Goal: Submit feedback/report problem: Submit feedback/report problem

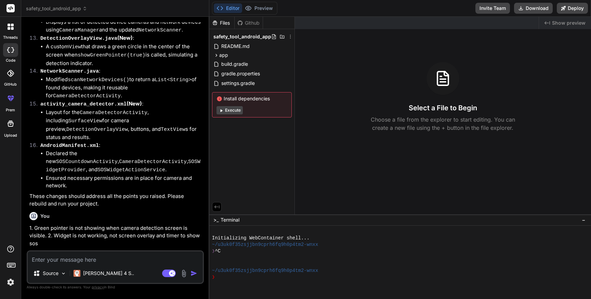
scroll to position [2414, 0]
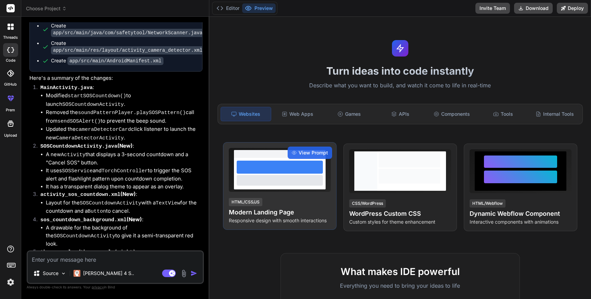
type textarea "x"
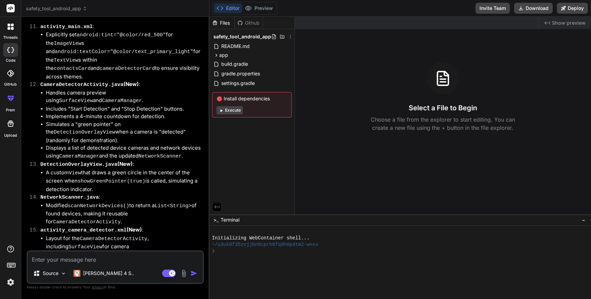
scroll to position [2414, 0]
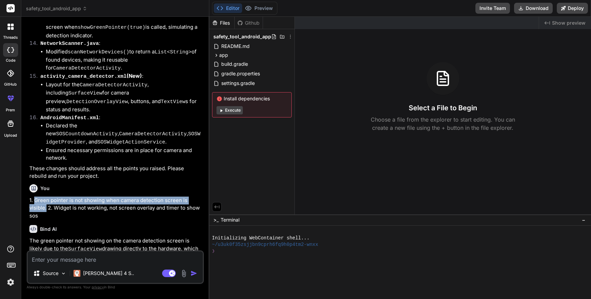
drag, startPoint x: 35, startPoint y: 80, endPoint x: 45, endPoint y: 87, distance: 12.4
click at [45, 196] on p "1. Green pointer is not showing when camera detection screen is visible. 2. Wid…" at bounding box center [115, 207] width 173 height 23
copy p "Green pointer is not showing when camera detection screen is visible."
click at [78, 256] on textarea at bounding box center [115, 257] width 175 height 12
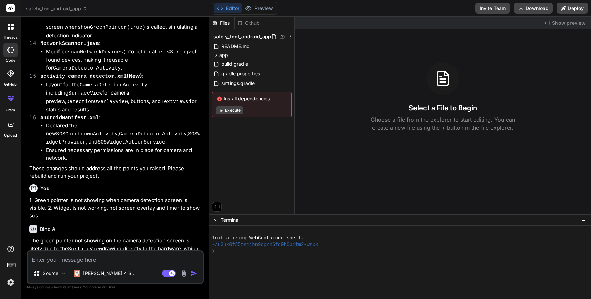
paste textarea "Green pointer is not showing when camera detection screen is visible."
type textarea "Green pointer is not showing when camera detection screen is visible."
type textarea "x"
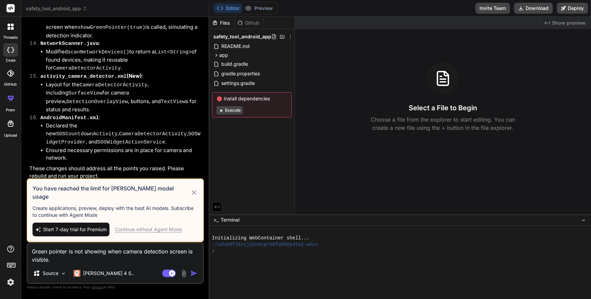
type textarea "Green pointer is not showing when camera detection screen is visible."
click at [152, 230] on div "Continue without Agent Mode" at bounding box center [148, 229] width 67 height 7
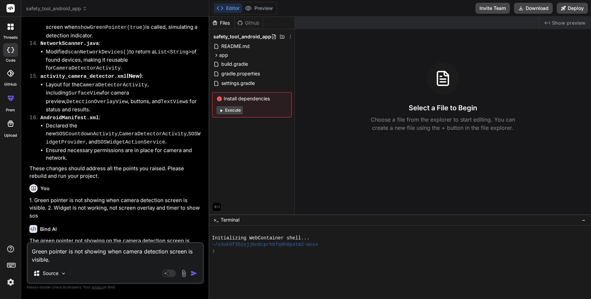
scroll to position [2422, 0]
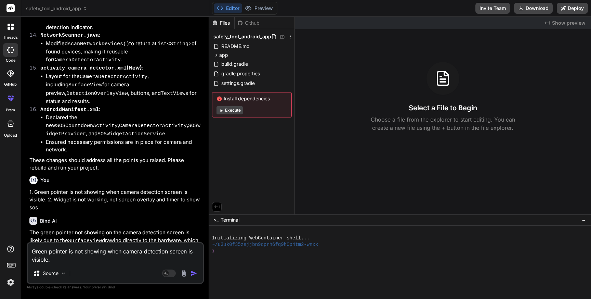
click at [110, 260] on textarea "Green pointer is not showing when camera detection screen is visible." at bounding box center [115, 253] width 175 height 21
type textarea "x"
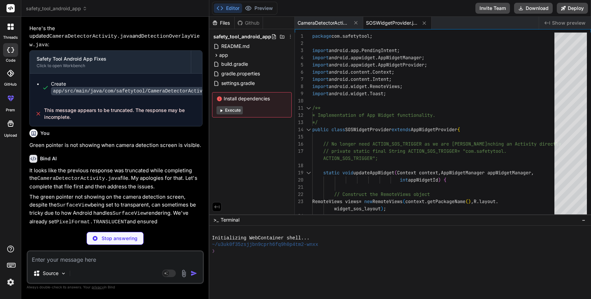
scroll to position [2697, 0]
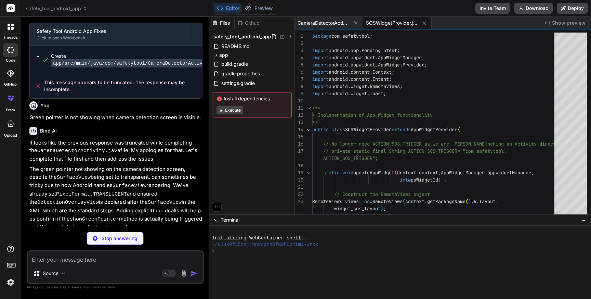
type textarea "x"
type textarea "<!-- If not used elsewhere, this service can be removed --> <service android:na…"
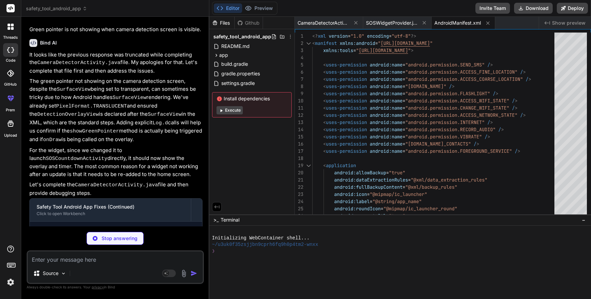
type textarea "x"
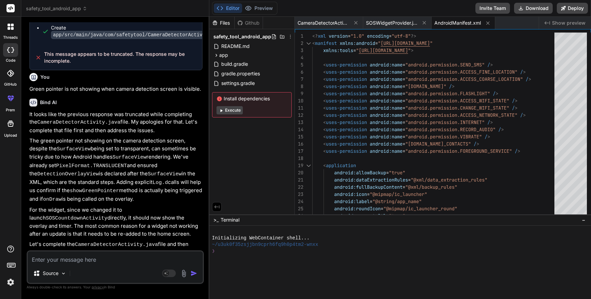
scroll to position [2729, 0]
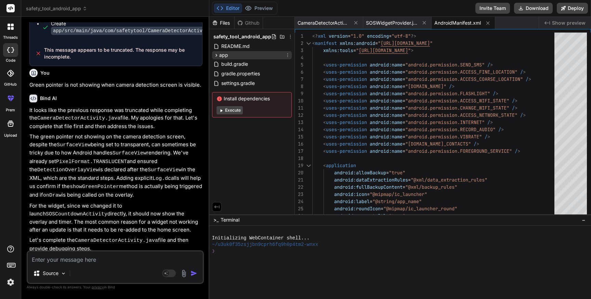
click at [233, 56] on div "app" at bounding box center [252, 55] width 80 height 8
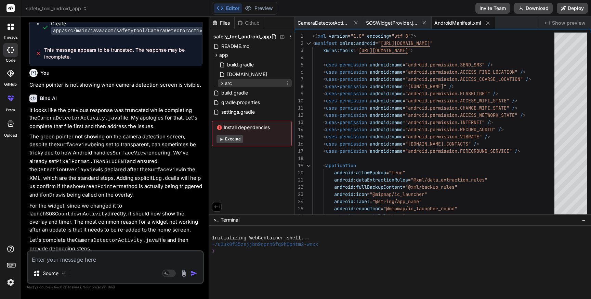
click at [238, 86] on div "src" at bounding box center [255, 83] width 74 height 8
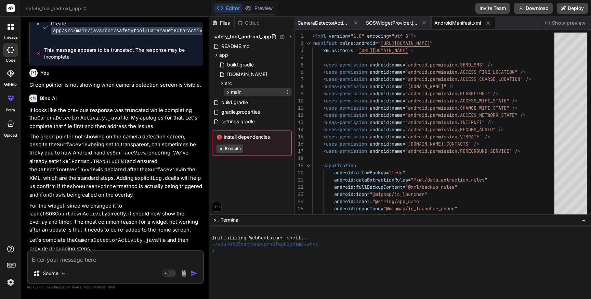
click at [240, 94] on span "main" at bounding box center [236, 92] width 11 height 7
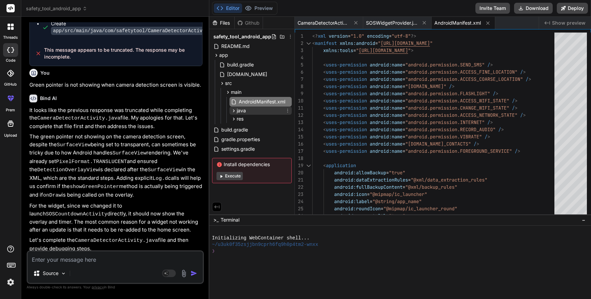
click at [244, 111] on span "java" at bounding box center [241, 110] width 9 height 7
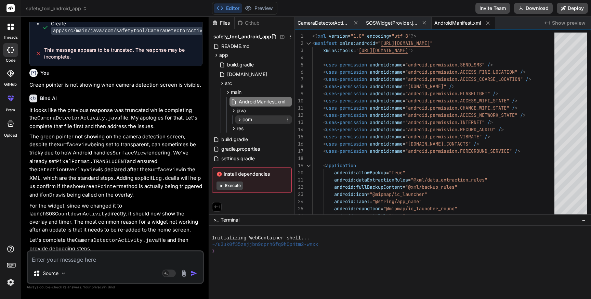
click at [245, 119] on span "com" at bounding box center [247, 119] width 10 height 7
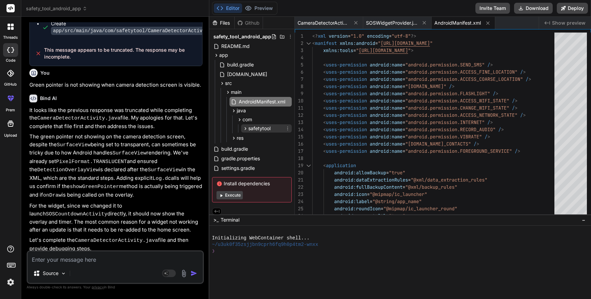
click at [252, 127] on span "safetytool" at bounding box center [259, 128] width 22 height 7
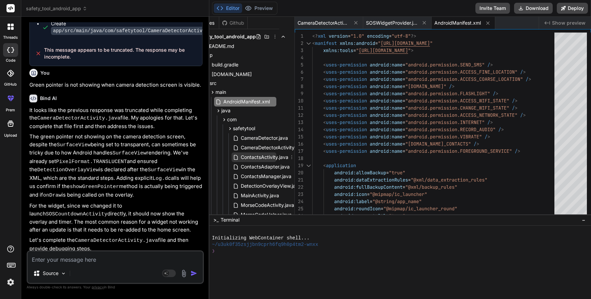
scroll to position [0, 23]
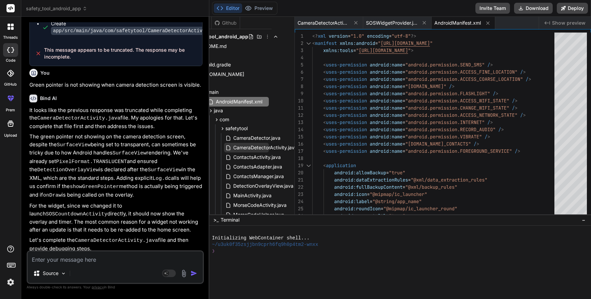
click at [263, 149] on span "CameraDetectorActivity.java" at bounding box center [265, 147] width 65 height 8
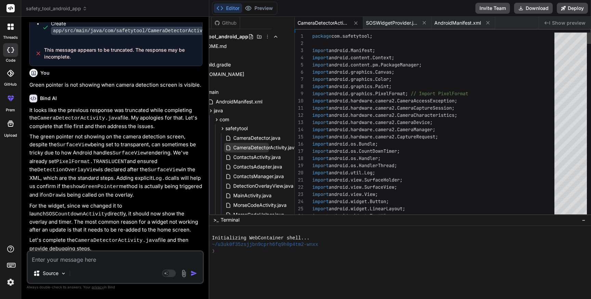
click at [263, 149] on span "CameraDetectorActivity.java" at bounding box center [265, 147] width 65 height 8
type textarea "package com.safetytool; import android.Manifest; import android.content.Context…"
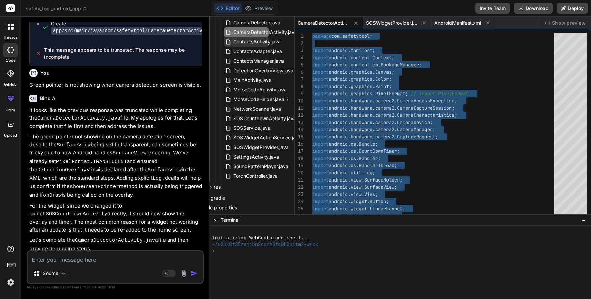
scroll to position [118, 23]
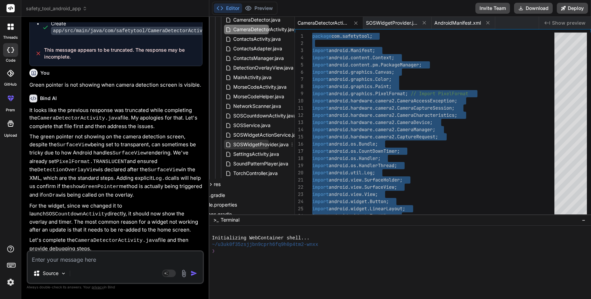
click at [255, 145] on span "SOSWidgetProvider.java" at bounding box center [261, 144] width 57 height 8
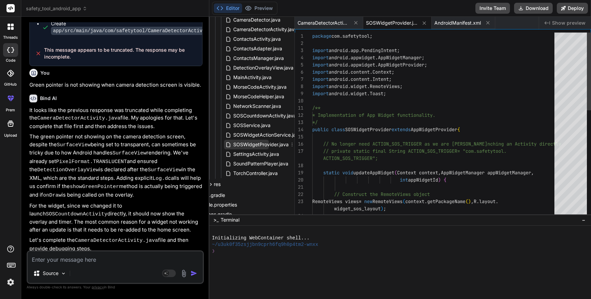
click at [255, 145] on span "SOSWidgetProvider.java" at bounding box center [261, 144] width 57 height 8
click at [412, 154] on div "package com . safetytool ; import android . app . PendingIntent ; import androi…" at bounding box center [435, 251] width 246 height 438
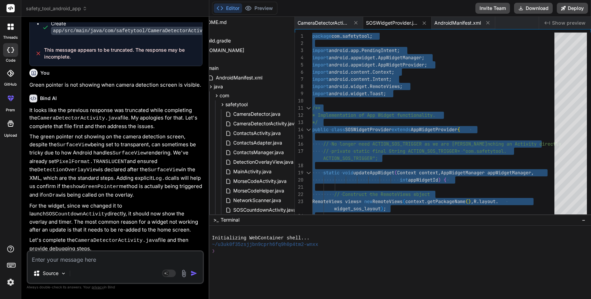
scroll to position [0, 23]
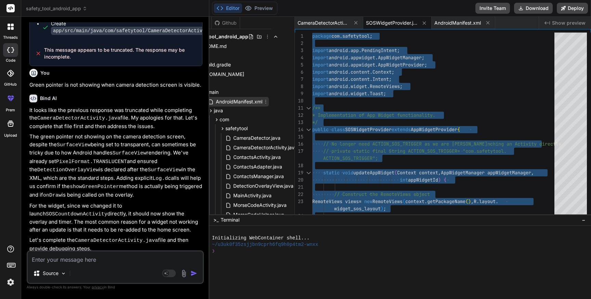
click at [238, 104] on span "AndroidManifest.xml" at bounding box center [239, 101] width 48 height 8
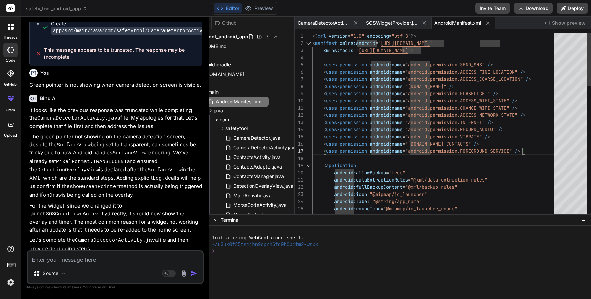
type textarea "<?xml version="1.0" encoding="utf-8"?> <manifest xmlns:android="[URL][DOMAIN_NA…"
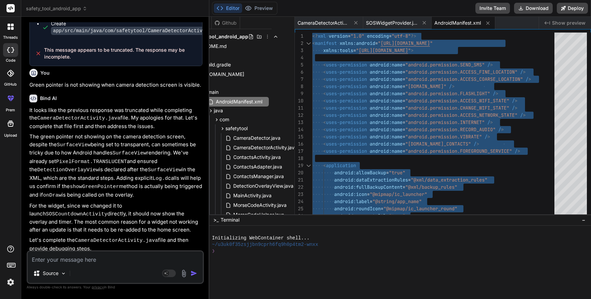
click at [90, 264] on div "Source Agent Mode. When this toggle is activated, AI automatically makes decisi…" at bounding box center [115, 267] width 177 height 34
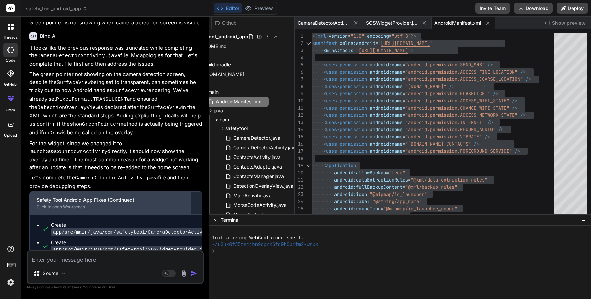
scroll to position [2814, 0]
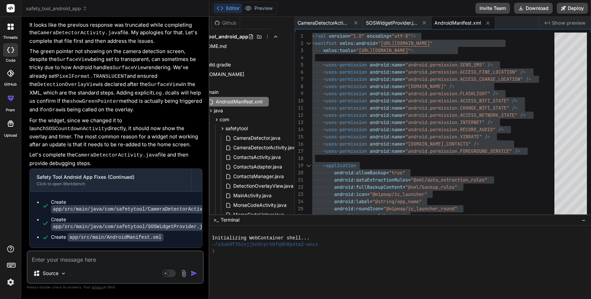
click at [63, 260] on textarea at bounding box center [115, 257] width 175 height 12
type textarea "S"
type textarea "x"
type textarea "St"
type textarea "x"
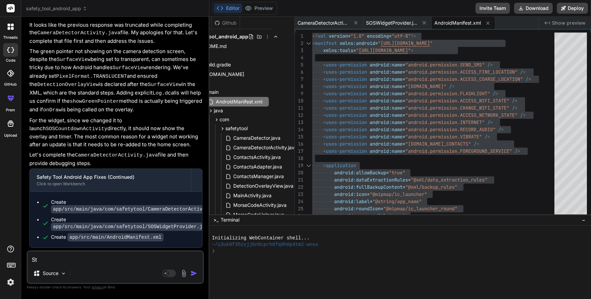
type textarea "Sti"
type textarea "x"
type textarea "Stil"
type textarea "x"
type textarea "Still"
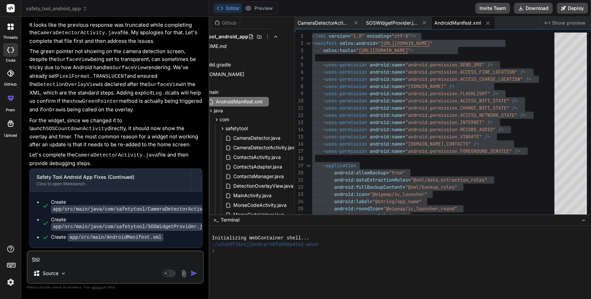
type textarea "x"
type textarea "Still"
type textarea "x"
type textarea "Still n"
type textarea "x"
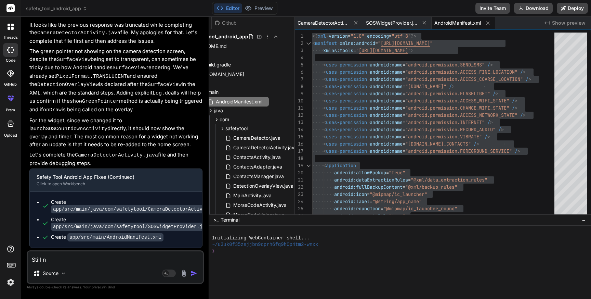
type textarea "Still no"
type textarea "x"
type textarea "Still not"
type textarea "x"
type textarea "Still not"
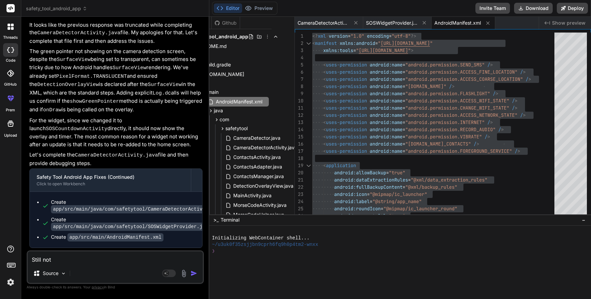
type textarea "x"
type textarea "Still not w"
type textarea "x"
type textarea "Still not wo"
type textarea "x"
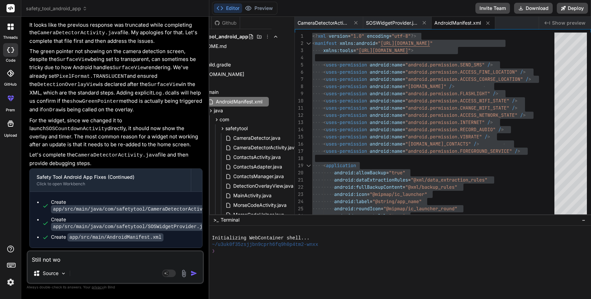
type textarea "Still not wor"
type textarea "x"
type textarea "Still not work"
type textarea "x"
type textarea "Still not worki"
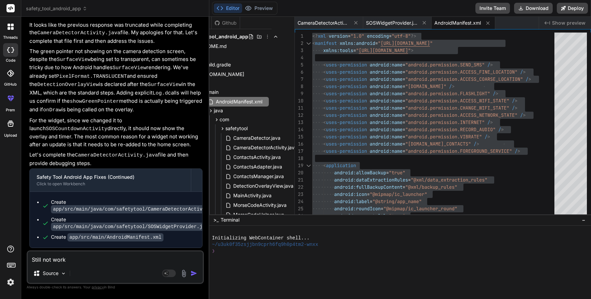
type textarea "x"
type textarea "Still not workin"
type textarea "x"
type textarea "Still not working"
type textarea "x"
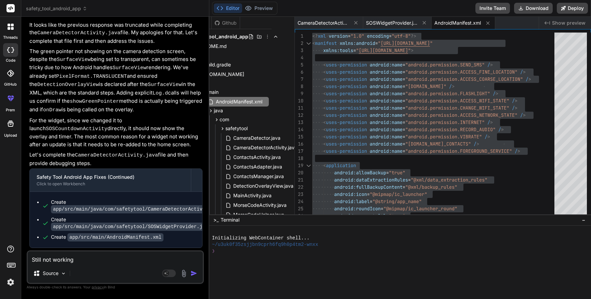
type textarea "Still not working,"
type textarea "x"
type textarea "Still not working,"
type textarea "x"
paste textarea "<?xml version="1.0" encoding="utf-8"?> <manifest xmlns:android="[URL][DOMAIN_NA…"
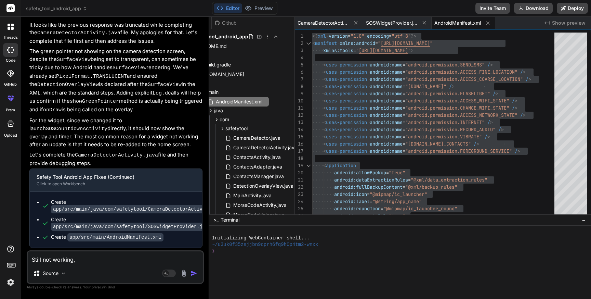
type textarea "Still not working, <?xml version="1.0" encoding="utf-8"?> <manifest xmlns:andro…"
type textarea "x"
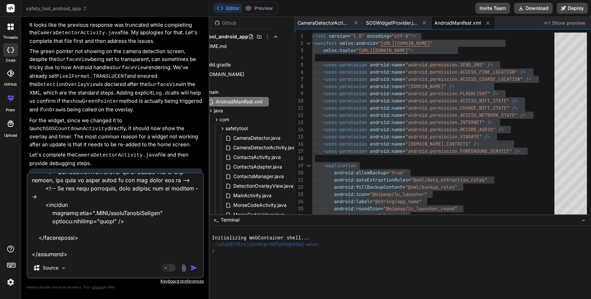
type textarea "Still not working,"
type textarea "x"
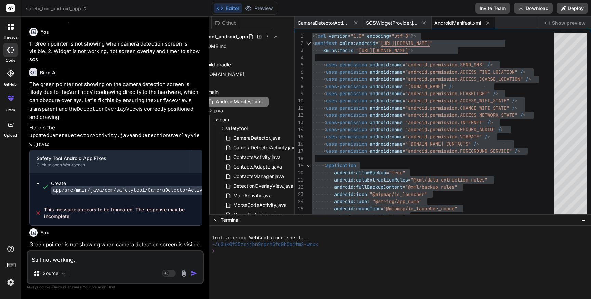
scroll to position [2569, 0]
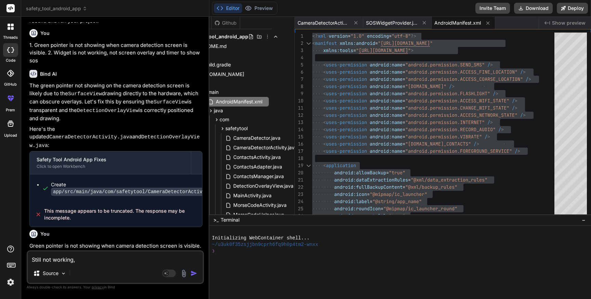
click at [57, 242] on p "Green pointer is not showing when camera detection screen is visible." at bounding box center [115, 246] width 173 height 8
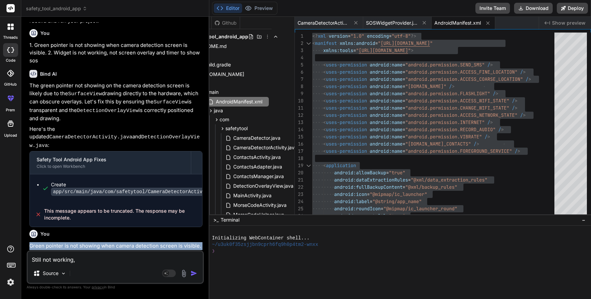
copy div "Green pointer is not showing when camera detection screen is visible."
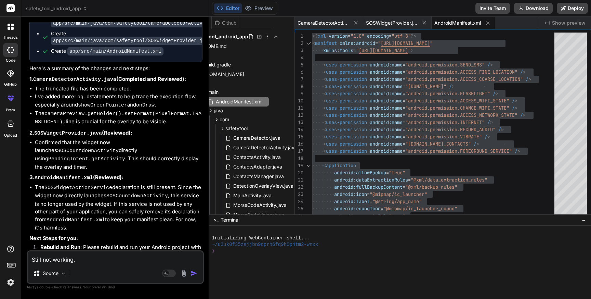
scroll to position [3081, 0]
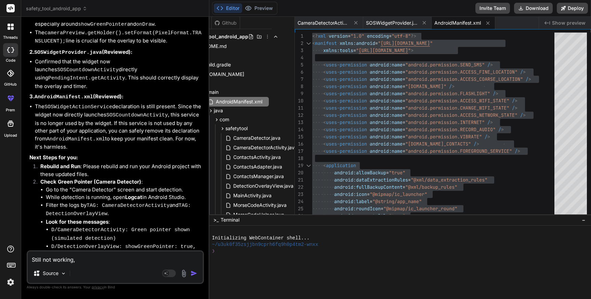
click at [88, 260] on textarea "Still not working," at bounding box center [115, 257] width 175 height 12
paste textarea "Green pointer is not showing when camera detection screen is visible."
type textarea "Still not working, Green pointer is not showing when camera detection screen is…"
type textarea "x"
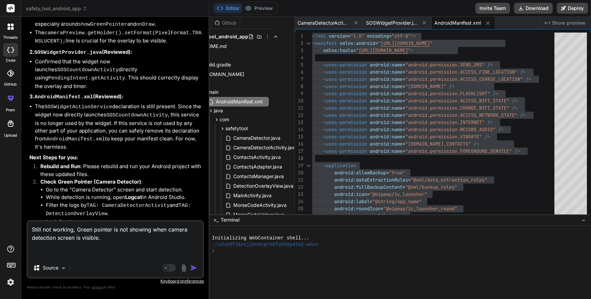
click at [79, 227] on textarea "Still not working, Green pointer is not showing when camera detection screen is…" at bounding box center [115, 239] width 175 height 37
type textarea "Still not working, reen pointer is not showing when camera detection screen is …"
type textarea "x"
type textarea "Still not working, green pointer is not showing when camera detection screen is…"
type textarea "x"
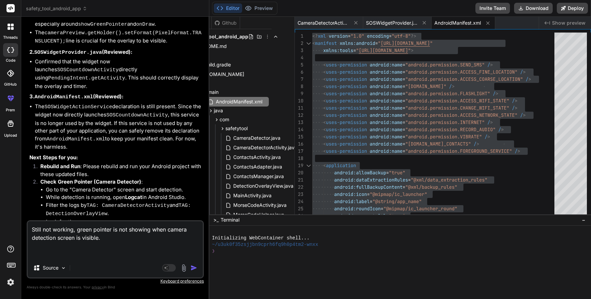
click at [102, 229] on textarea "Still not working, green pointer is not showing when camera detection screen is…" at bounding box center [115, 239] width 175 height 37
type textarea "Still not working, green is not showing when camera detection screen is visible."
type textarea "x"
type textarea "Still not working, green is not showing when camera detection screen is visible."
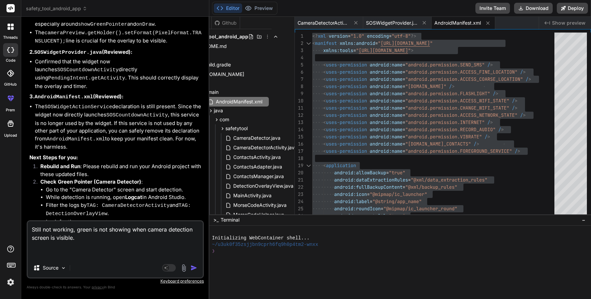
type textarea "x"
type textarea "Still not working, green c is not showing when camera detection screen is visib…"
type textarea "x"
type textarea "Still not working, green ci is not showing when camera detection screen is visi…"
type textarea "x"
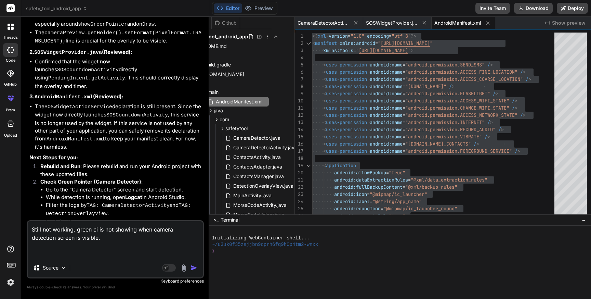
type textarea "Still not working, green cir is not showing when camera detection screen is vis…"
type textarea "x"
type textarea "Still not working, green circ is not showing when camera detection screen is vi…"
type textarea "x"
type textarea "Still not working, green circl is not showing when camera detection screen is v…"
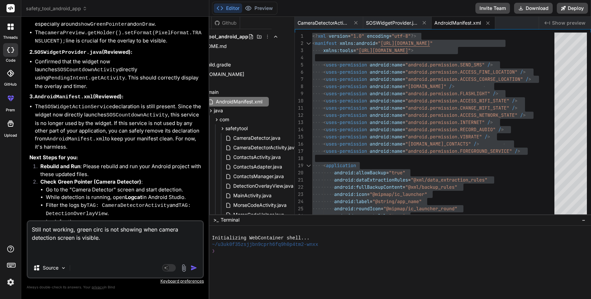
type textarea "x"
type textarea "Still not working, green circle is not showing when camera detection screen is …"
type textarea "x"
click at [161, 230] on textarea "Still not working, green circle is not showing when camera detection screen is …" at bounding box center [115, 239] width 175 height 37
type textarea "Still not working, green circle is not showing whe camera detection screen is v…"
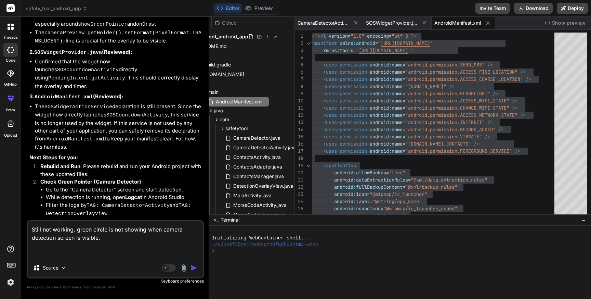
type textarea "x"
type textarea "Still not working, green circle is not showing wh camera detection screen is vi…"
type textarea "x"
type textarea "Still not working, green circle is not showing w camera detection screen is vis…"
type textarea "x"
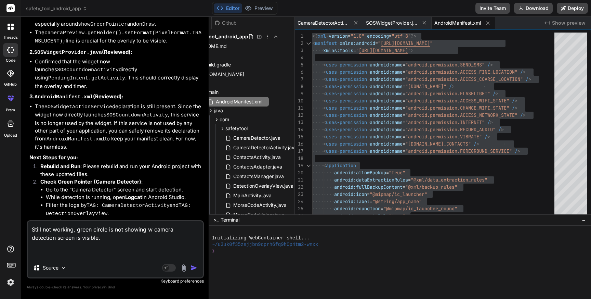
type textarea "Still not working, green circle is not showing camera detection screen is visib…"
type textarea "x"
type textarea "Still not working, green circle is not showing camera detection screen is visib…"
type textarea "x"
type textarea "Still not working, green circle is not showing camera detection screen is visib…"
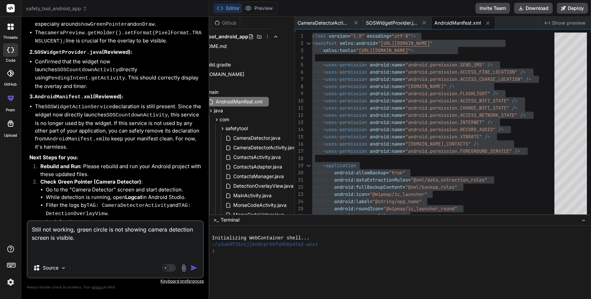
type textarea "x"
type textarea "Still not working, green circle is not showing o camera detection screen is vis…"
type textarea "x"
type textarea "Still not working, green circle is not showing on camera detection screen is vi…"
type textarea "x"
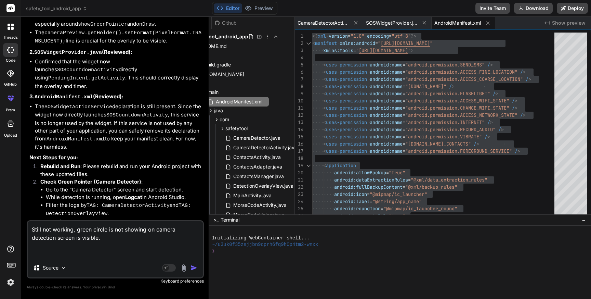
drag, startPoint x: 75, startPoint y: 237, endPoint x: 100, endPoint y: 237, distance: 25.0
click at [100, 237] on textarea "Still not working, green circle is not showing on camera detection screen is vi…" at bounding box center [115, 239] width 175 height 37
type textarea "Still not working, green circle is not showing on camera detection screen"
type textarea "x"
type textarea "Still not working, green circle is not showing on camera detection screen"
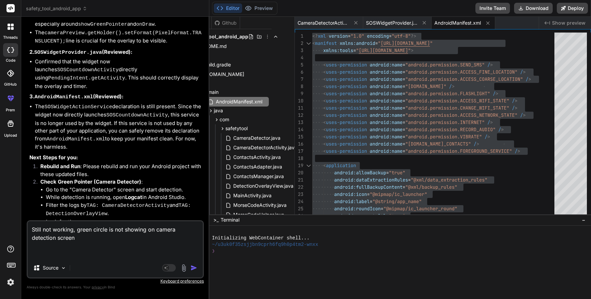
type textarea "x"
type textarea "Still not working, green circle is not showing on camera detection screen w"
type textarea "x"
type textarea "Still not working, green circle is not showing on camera detection screen wh"
type textarea "x"
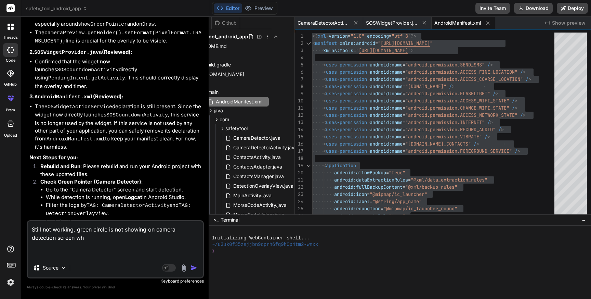
type textarea "Still not working, green circle is not showing on camera detection screen whe"
type textarea "x"
type textarea "Still not working, green circle is not showing on camera detection screen when"
type textarea "x"
type textarea "Still not working, green circle is not showing on camera detection screen when"
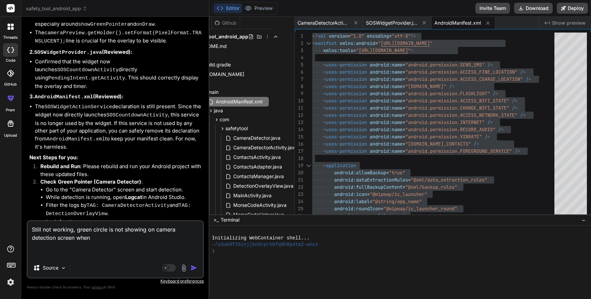
type textarea "x"
type textarea "Still not working, green circle is not showing on camera detection screen when c"
type textarea "x"
type textarea "Still not working, green circle is not showing on camera detection screen when …"
type textarea "x"
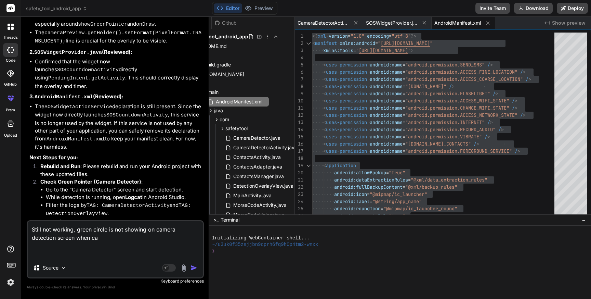
type textarea "Still not working, green circle is not showing on camera detection screen when …"
type textarea "x"
type textarea "Still not working, green circle is not showing on camera detection screen when …"
type textarea "x"
type textarea "Still not working, green circle is not showing on camera detection screen when …"
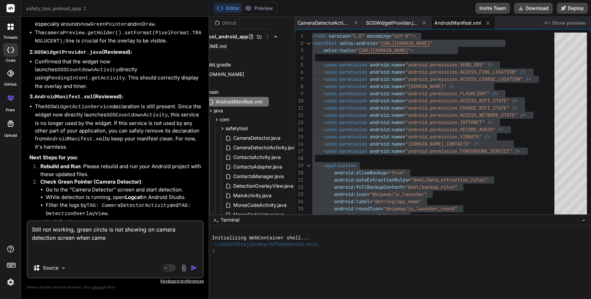
type textarea "x"
type textarea "Still not working, green circle is not showing on camera detection screen when …"
type textarea "x"
type textarea "Still not working, green circle is not showing on camera detection screen when …"
type textarea "x"
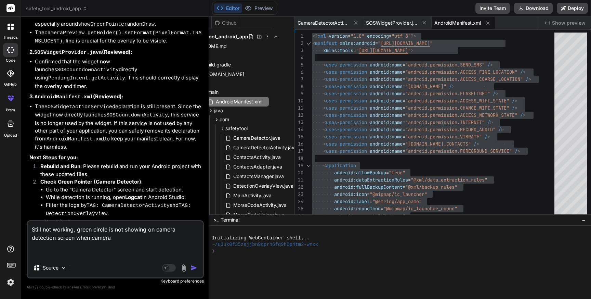
type textarea "Still not working, green circle is not showing on camera detection screen when …"
type textarea "x"
type textarea "Still not working, green circle is not showing on camera detection screen when …"
type textarea "x"
type textarea "Still not working, green circle is not showing on camera detection screen when …"
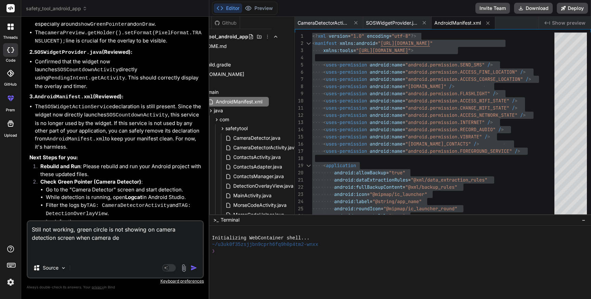
type textarea "x"
type textarea "Still not working, green circle is not showing on camera detection screen when …"
type textarea "x"
type textarea "Still not working, green circle is not showing on camera detection screen when …"
type textarea "x"
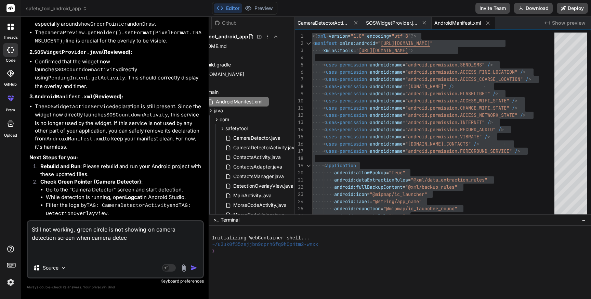
type textarea "Still not working, green circle is not showing on camera detection screen when …"
type textarea "x"
type textarea "Still not working, green circle is not showing on camera detection screen when …"
type textarea "x"
type textarea "Still not working, green circle is not showing on camera detection screen when …"
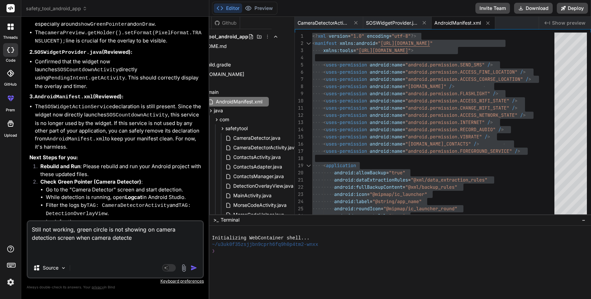
type textarea "x"
type textarea "Still not working, green circle is not showing on camera detection screen when …"
type textarea "x"
type textarea "Still not working, green circle is not showing on camera detection screen when …"
type textarea "x"
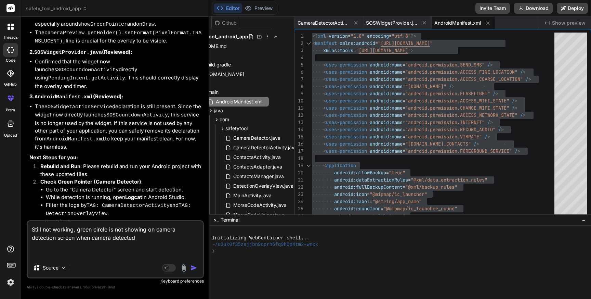
type textarea "Still not working, green circle is not showing on camera detection screen when …"
type textarea "x"
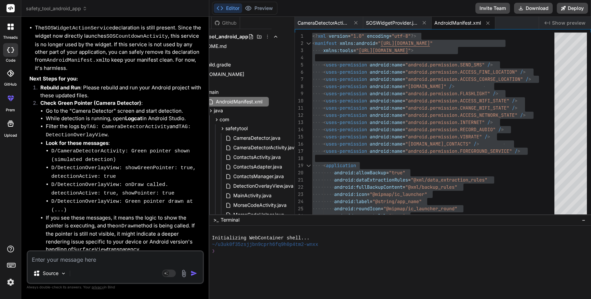
scroll to position [3160, 0]
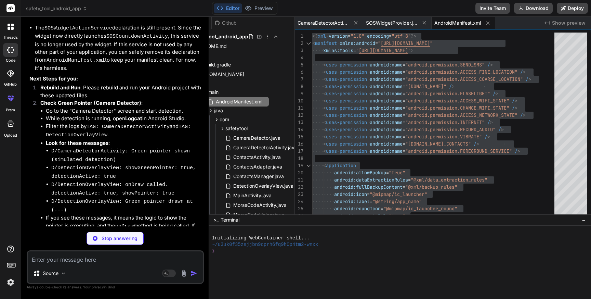
type textarea "x"
type textarea "}"
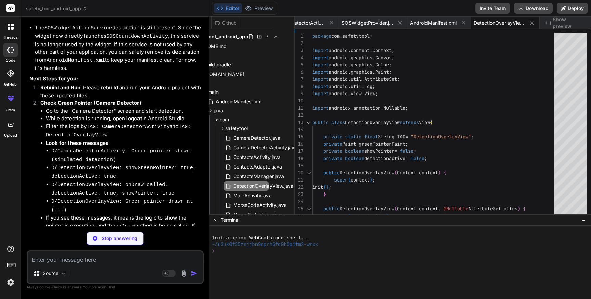
type textarea "x"
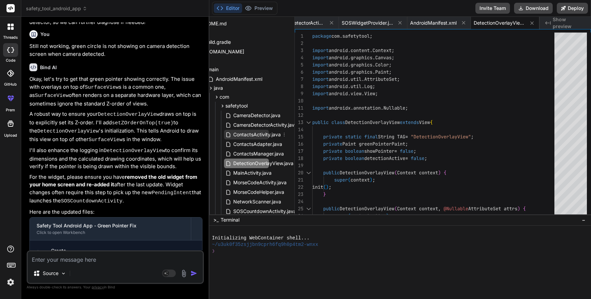
scroll to position [23, 23]
click at [260, 163] on span "DetectionOverlayView.java" at bounding box center [264, 162] width 62 height 8
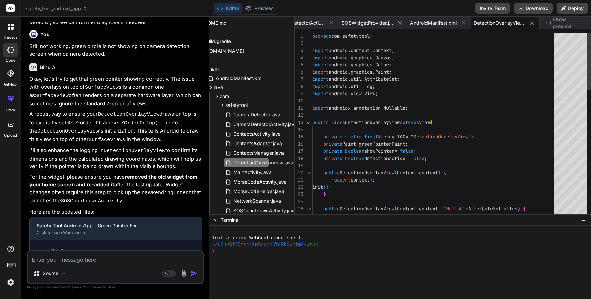
scroll to position [65, 0]
type textarea "package com.safetytool; import android.content.Context; import android.graphics…"
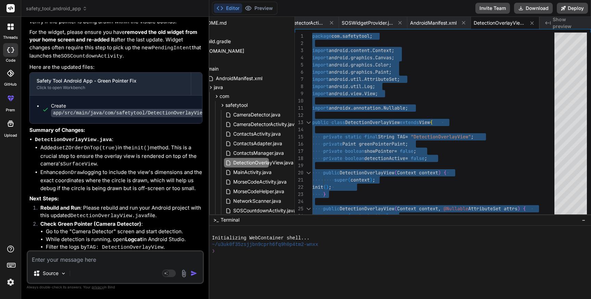
scroll to position [3636, 0]
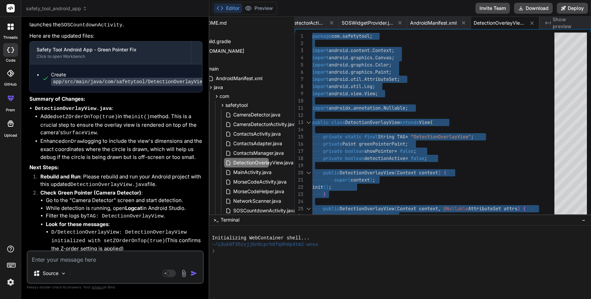
click at [105, 258] on textarea at bounding box center [115, 257] width 175 height 12
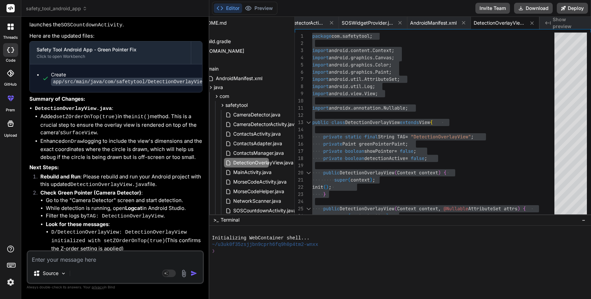
paste textarea "> Task :app:compileDebugJavaWithJavac FAILED /Users/personal/Downloads/safety_t…"
type textarea "> Task :app:compileDebugJavaWithJavac FAILED /Users/personal/Downloads/safety_t…"
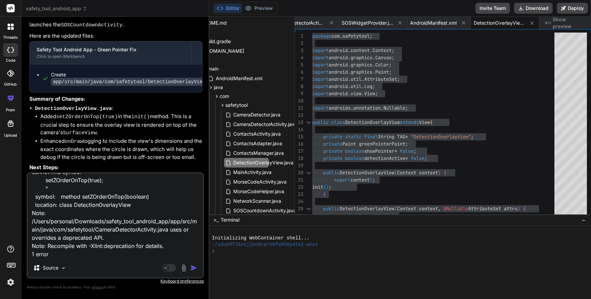
type textarea "x"
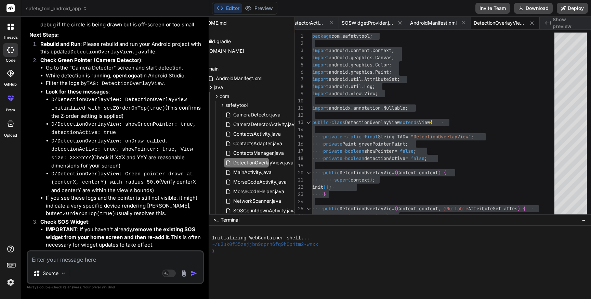
scroll to position [3768, 0]
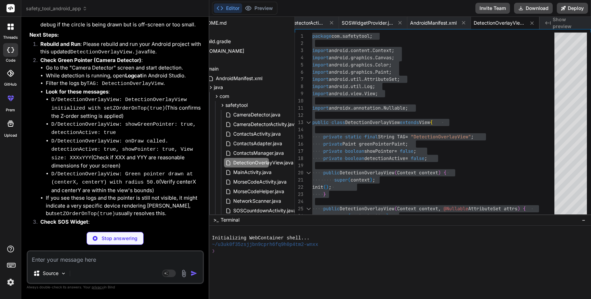
type textarea "x"
type textarea "}"
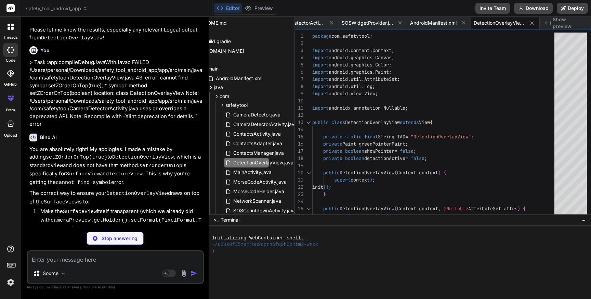
scroll to position [4033, 0]
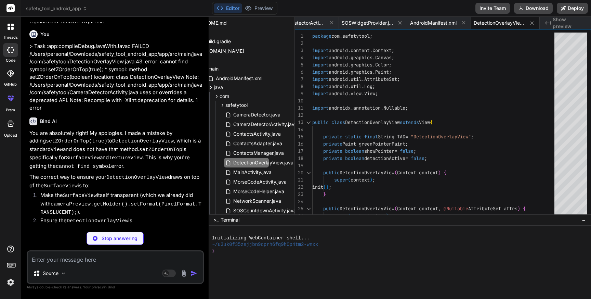
type textarea "x"
type textarea "Log.d(TAG, "Activity destroyed."); } }"
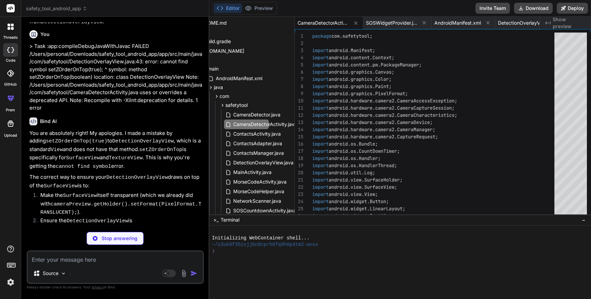
type textarea "x"
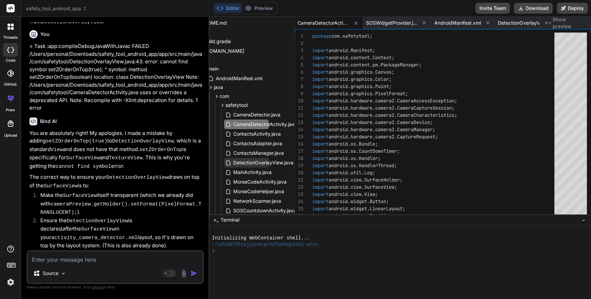
click at [258, 161] on span "DetectionOverlayView.java" at bounding box center [264, 162] width 62 height 8
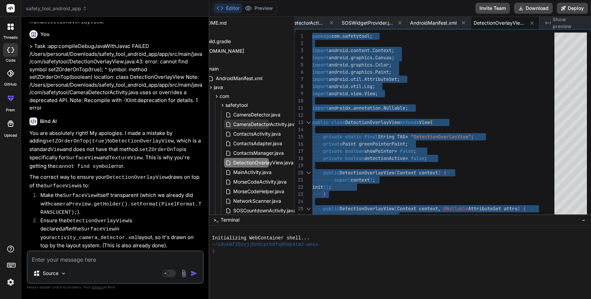
click at [256, 123] on span "CameraDetectorActivity.java" at bounding box center [265, 124] width 65 height 8
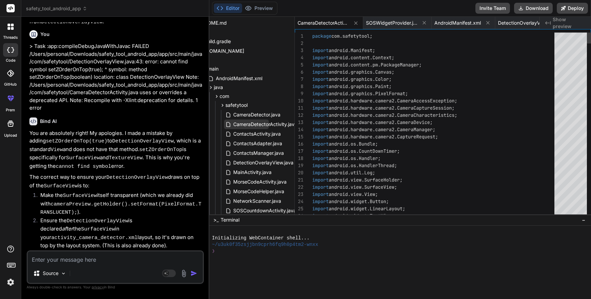
click at [256, 123] on span "CameraDetectorActivity.java" at bounding box center [265, 124] width 65 height 8
type textarea "package com.safetytool; import android.Manifest; import android.content.Context…"
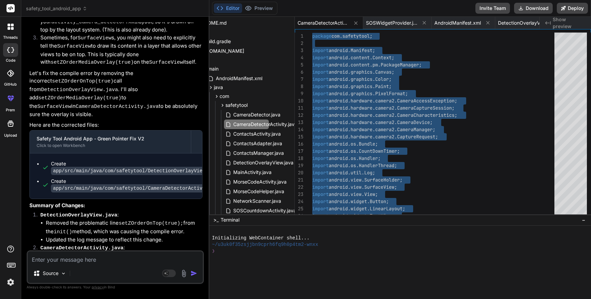
scroll to position [4275, 0]
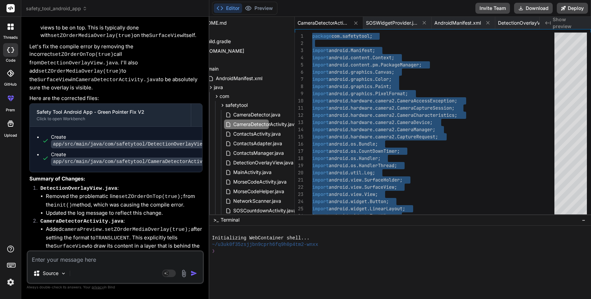
click at [85, 258] on textarea at bounding box center [115, 257] width 175 height 12
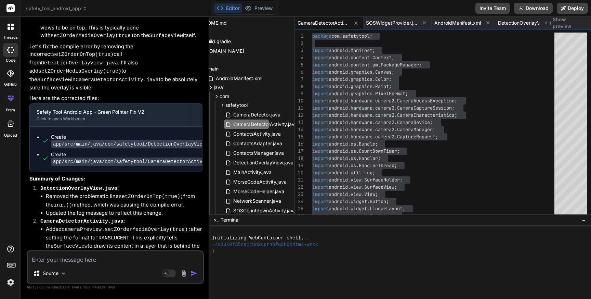
type textarea "i"
type textarea "x"
type textarea "in"
type textarea "x"
type textarea "in"
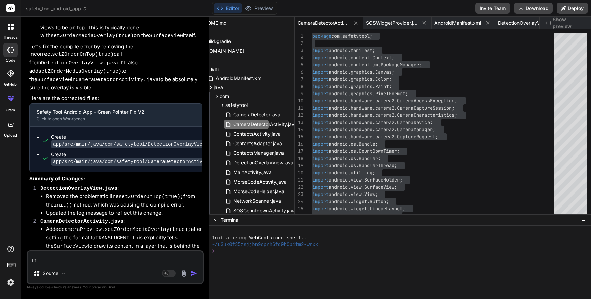
type textarea "x"
type textarea "in"
type textarea "x"
type textarea "i"
type textarea "x"
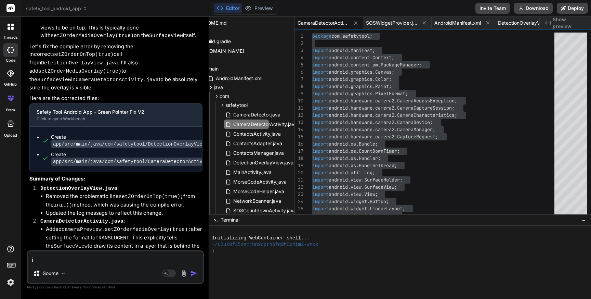
type textarea "x"
type textarea "I"
type textarea "x"
type textarea "In"
type textarea "x"
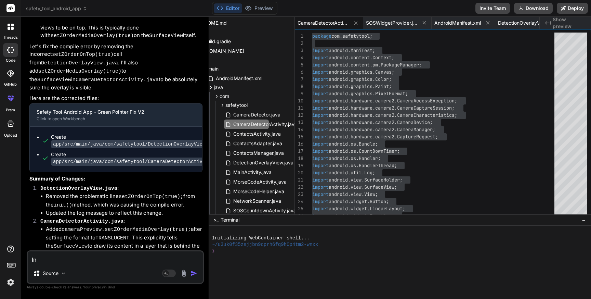
type textarea "In"
type textarea "x"
type textarea "In d"
type textarea "x"
type textarea "In de"
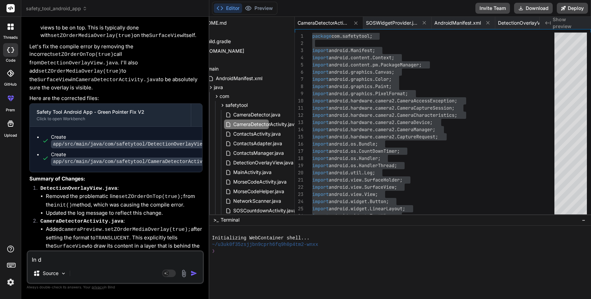
type textarea "x"
type textarea "In det"
type textarea "x"
type textarea "In dete"
type textarea "x"
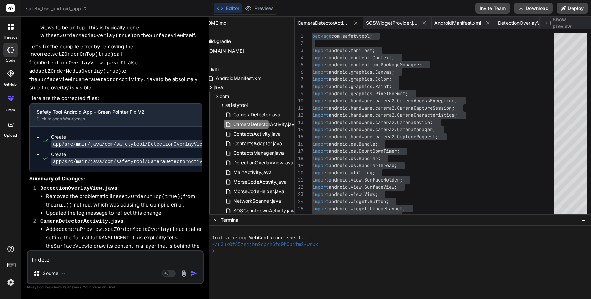
type textarea "In detec"
type textarea "x"
type textarea "In detect"
type textarea "x"
type textarea "In detecti"
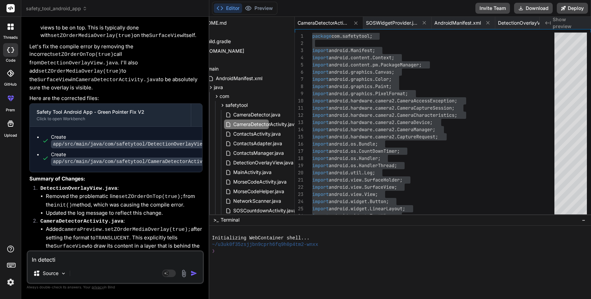
type textarea "x"
type textarea "In detectio"
type textarea "x"
type textarea "In detection"
type textarea "x"
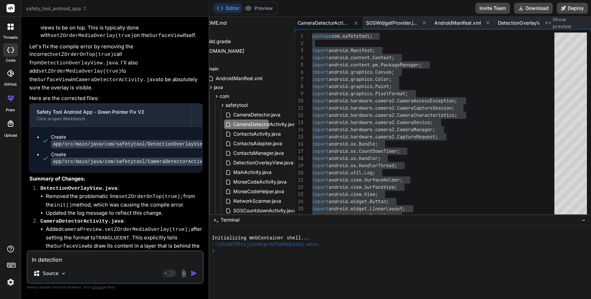
type textarea "In detection"
type textarea "x"
type textarea "In detection r"
type textarea "x"
type textarea "In detection re"
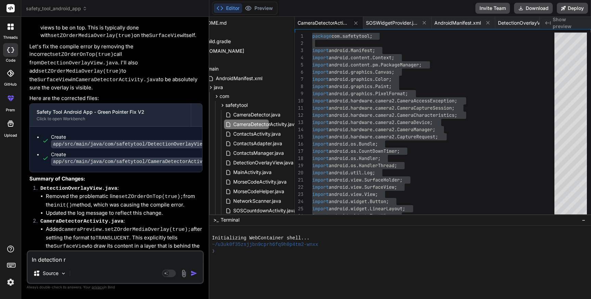
type textarea "x"
type textarea "In detection res"
type textarea "x"
click at [78, 260] on textarea "In detection result show the images of all the" at bounding box center [115, 257] width 175 height 12
click at [40, 260] on textarea "In detection result show the images of all the" at bounding box center [115, 257] width 175 height 12
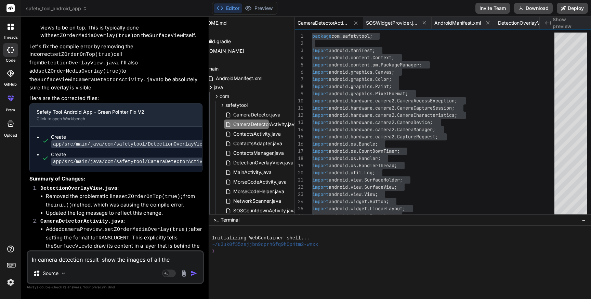
click at [100, 260] on textarea "In camera detection result show the images of all the" at bounding box center [115, 257] width 175 height 12
click at [193, 258] on textarea "In camera detection result section show the images of all the" at bounding box center [115, 257] width 175 height 12
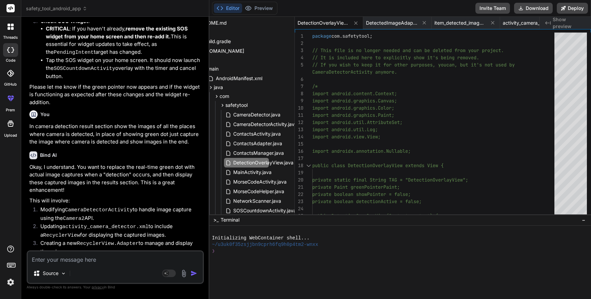
scroll to position [4607, 0]
click at [253, 125] on span "CameraDetectorActivity.java" at bounding box center [265, 124] width 65 height 8
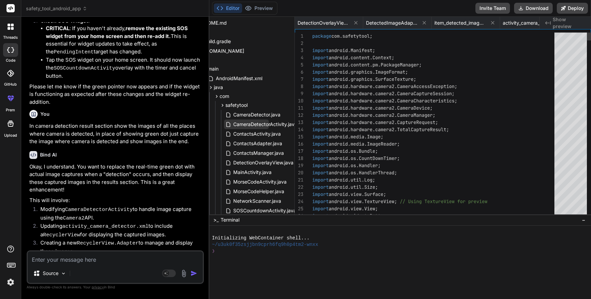
scroll to position [0, 0]
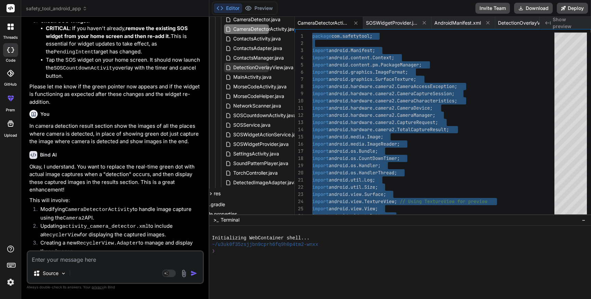
scroll to position [121, 23]
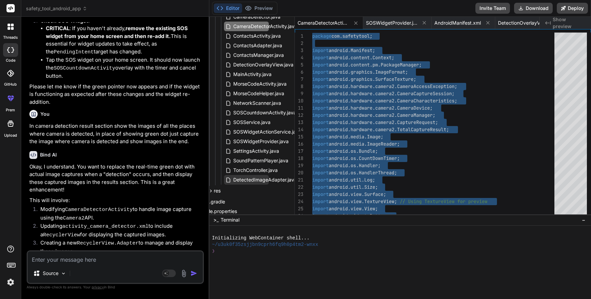
click at [256, 181] on span "DetectedImageAdapter.java" at bounding box center [265, 179] width 65 height 8
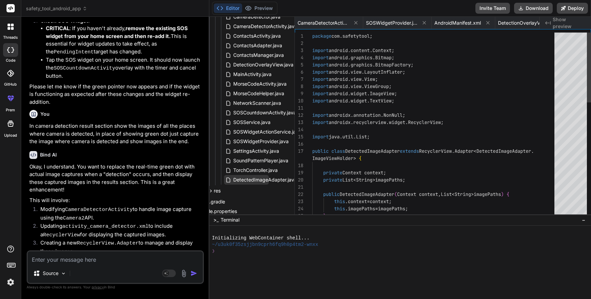
scroll to position [0, 93]
click at [256, 181] on span "DetectedImageAdapter.java" at bounding box center [265, 179] width 65 height 8
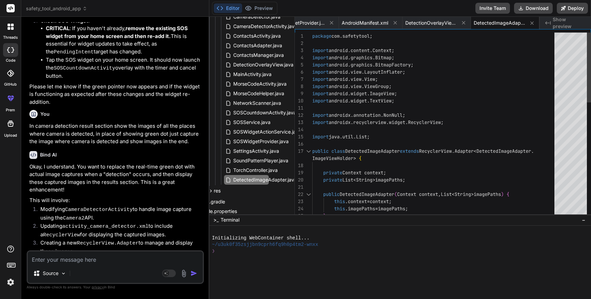
click at [396, 162] on div "package com . safetytool ; import android . content . Context ; import android …" at bounding box center [435, 276] width 246 height 488
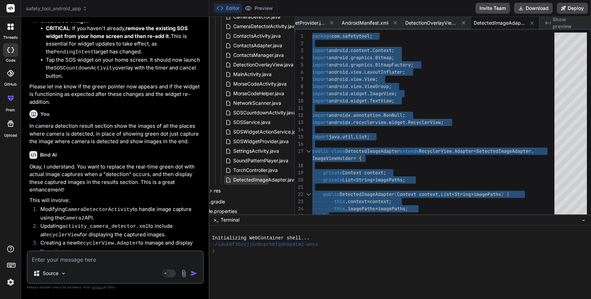
click at [267, 182] on span "DetectedImageAdapter.java" at bounding box center [265, 179] width 65 height 8
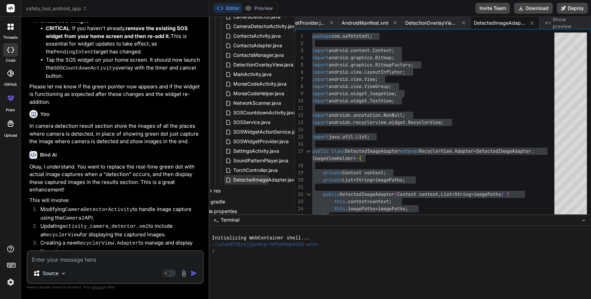
click at [267, 182] on span "DetectedImageAdapter.java" at bounding box center [265, 179] width 65 height 8
click at [269, 180] on span "DetectedImageAdapter.java" at bounding box center [265, 179] width 65 height 8
click at [377, 166] on div "package com . safetytool ; import android . content . Context ; import android …" at bounding box center [435, 276] width 246 height 488
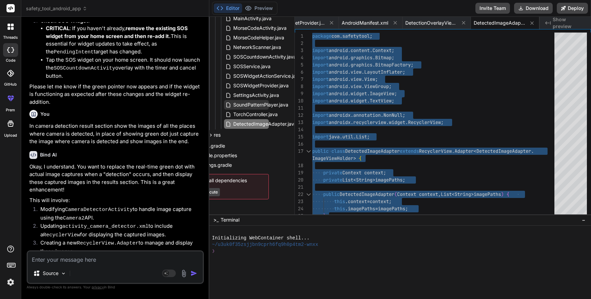
scroll to position [178, 0]
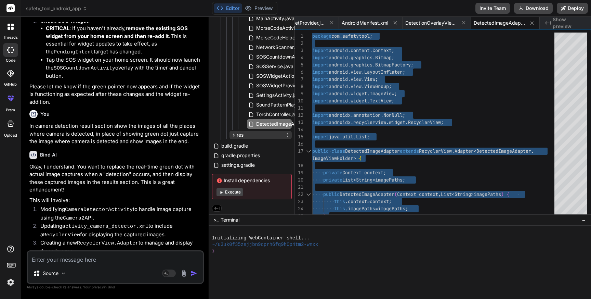
click at [233, 133] on icon at bounding box center [234, 134] width 2 height 3
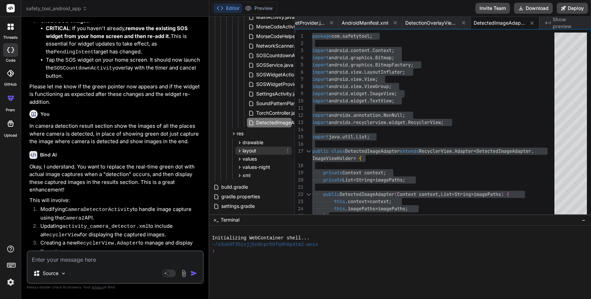
click at [239, 151] on icon at bounding box center [240, 151] width 6 height 6
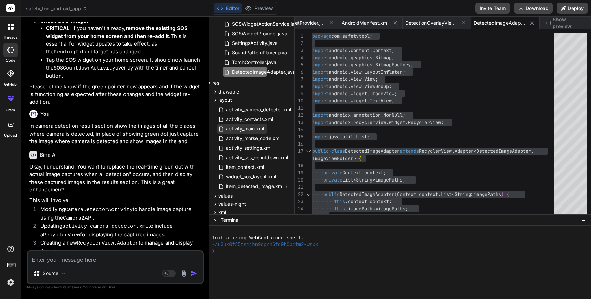
scroll to position [229, 25]
click at [247, 186] on span "item_detected_image.xml" at bounding box center [253, 186] width 58 height 8
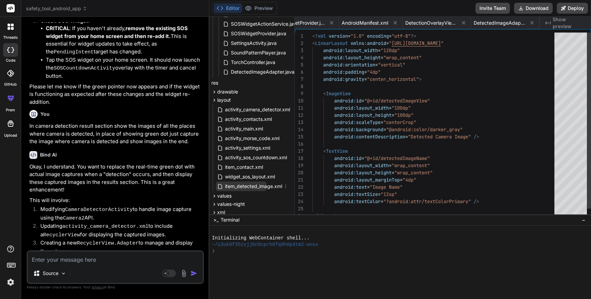
scroll to position [0, 161]
click at [247, 186] on span "item_detected_image.xml" at bounding box center [253, 186] width 58 height 8
click at [397, 151] on div "<? xml version = "1.0" encoding = "utf-8" ?> < LinearLayout xmlns:android = " […" at bounding box center [435, 129] width 246 height 194
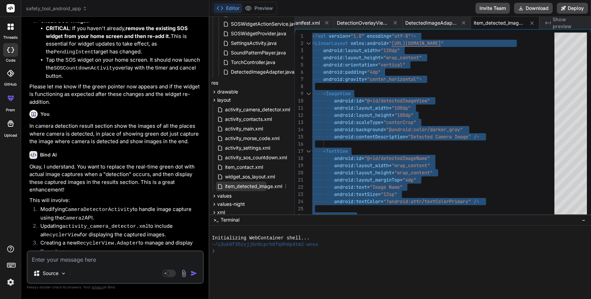
click at [255, 185] on span "item_detected_image.xml" at bounding box center [253, 186] width 58 height 8
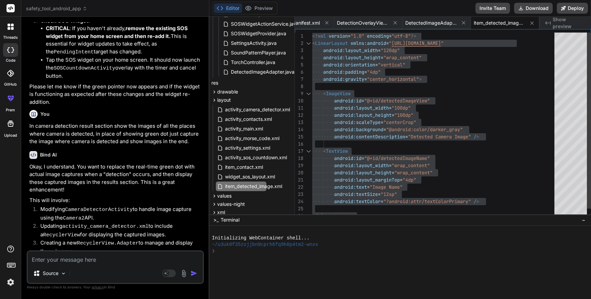
click at [429, 157] on div "<? xml version = "1.0" encoding = "utf-8" ?> < LinearLayout xmlns:android = " […" at bounding box center [435, 129] width 246 height 194
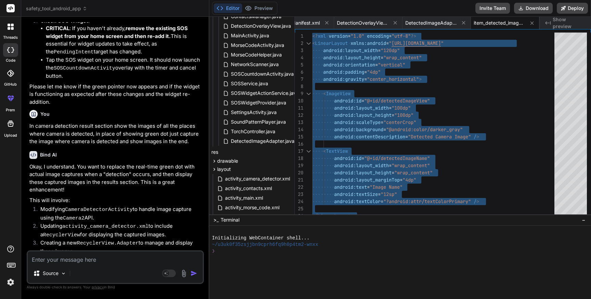
scroll to position [157, 25]
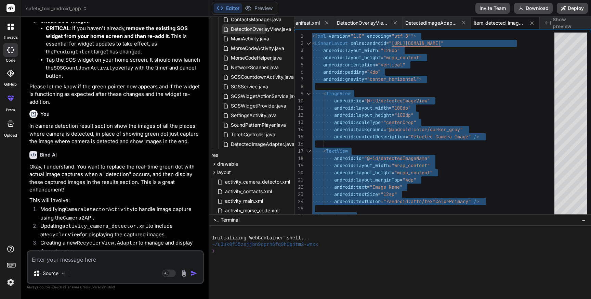
click at [256, 29] on span "DetectionOverlayView.java" at bounding box center [261, 29] width 62 height 8
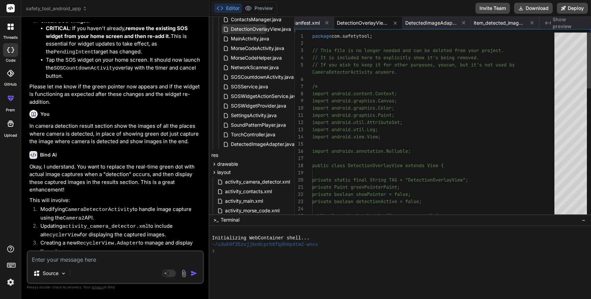
scroll to position [36, 0]
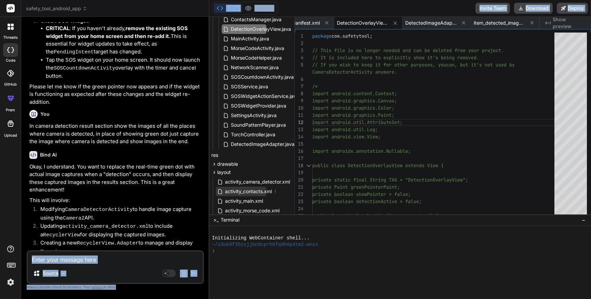
drag, startPoint x: 148, startPoint y: 194, endPoint x: 233, endPoint y: 194, distance: 84.5
click at [233, 194] on div "safety_tool_android_app Created with Pixso. Bind AI Web Search Created with Pix…" at bounding box center [306, 149] width 570 height 299
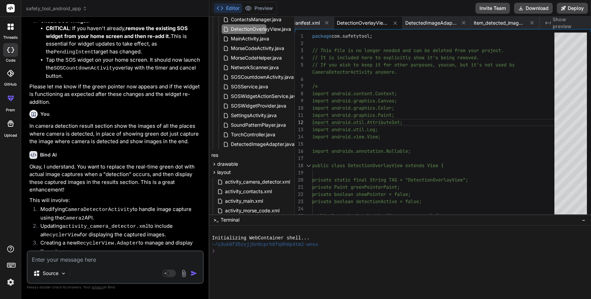
drag, startPoint x: 148, startPoint y: 194, endPoint x: 203, endPoint y: 195, distance: 55.4
click at [203, 195] on div "You Bind AI You're right, those are access modifier issues and Java version war…" at bounding box center [116, 136] width 176 height 228
copy code "DetectionOverlayVie"
click at [122, 257] on textarea at bounding box center [115, 257] width 175 height 12
paste textarea "DetectionOverlayVie"
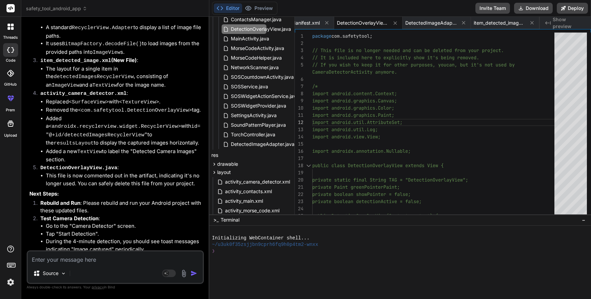
scroll to position [5268, 0]
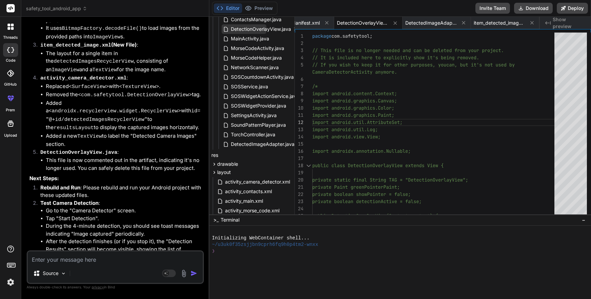
click at [264, 30] on span "DetectionOverlayView.java" at bounding box center [261, 29] width 62 height 8
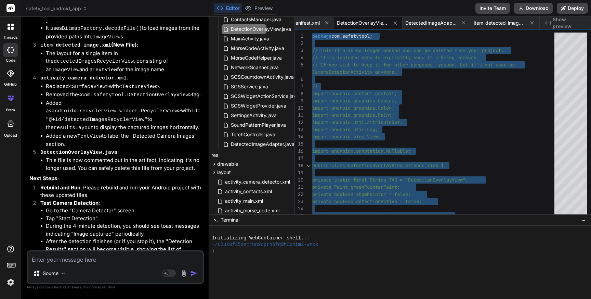
click at [61, 262] on textarea at bounding box center [115, 257] width 175 height 12
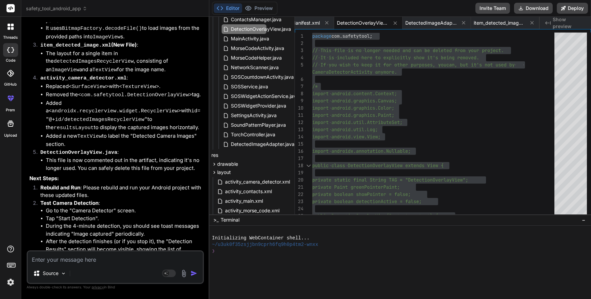
paste textarea "Task :app:compileDebugJavaWithJavac FAILED /Users/personal/Downloads/safety_too…"
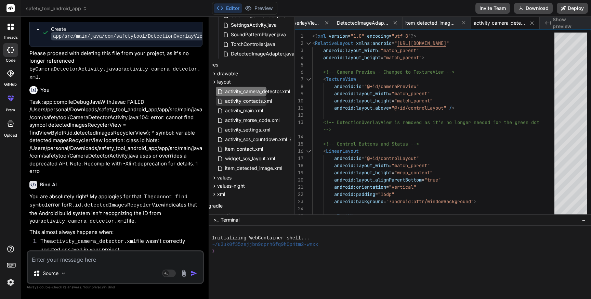
scroll to position [251, 25]
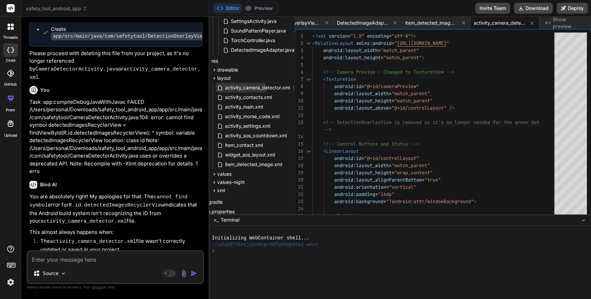
click at [254, 88] on span "activity_camera_detector.xml" at bounding box center [257, 87] width 66 height 8
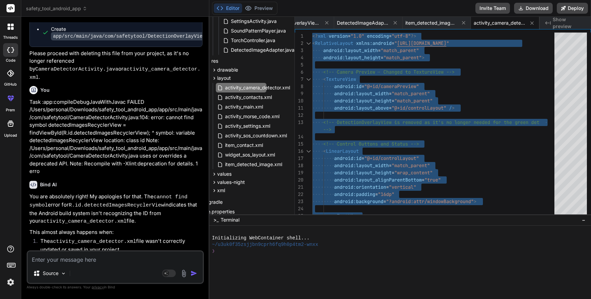
click at [86, 263] on textarea at bounding box center [115, 257] width 175 height 12
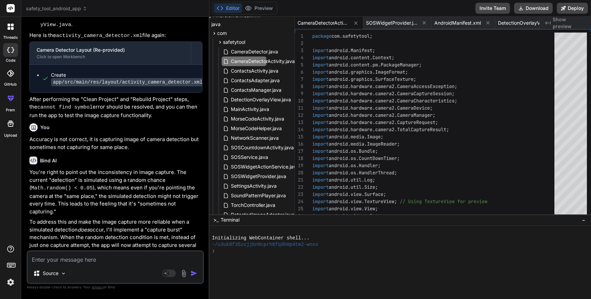
scroll to position [81, 25]
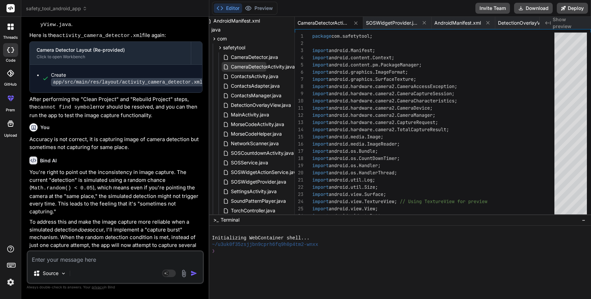
click at [265, 64] on span "CameraDetectorActivity.java" at bounding box center [262, 67] width 65 height 8
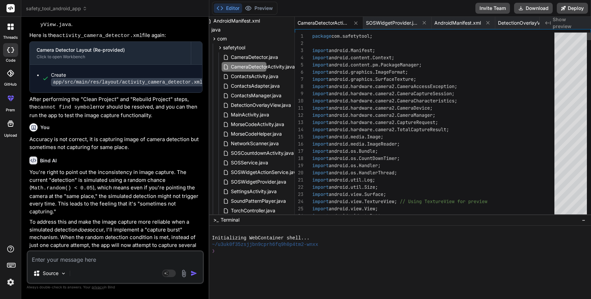
scroll to position [57, 0]
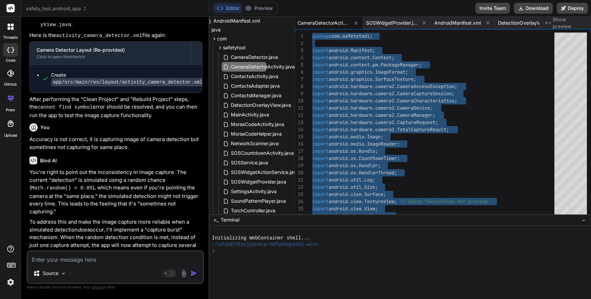
click at [66, 260] on textarea at bounding box center [115, 257] width 175 height 12
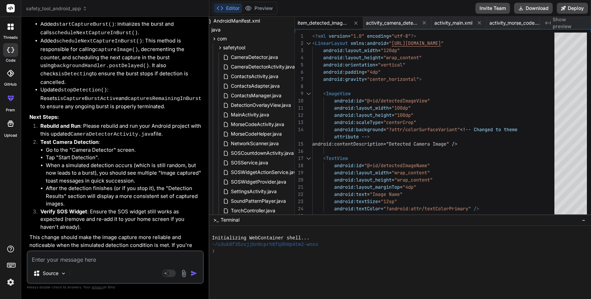
scroll to position [6585, 0]
